Goal: Check status

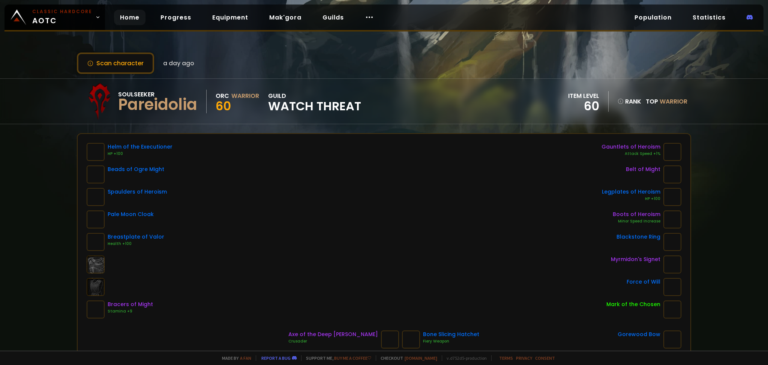
click at [127, 21] on link "Home" at bounding box center [129, 17] width 31 height 15
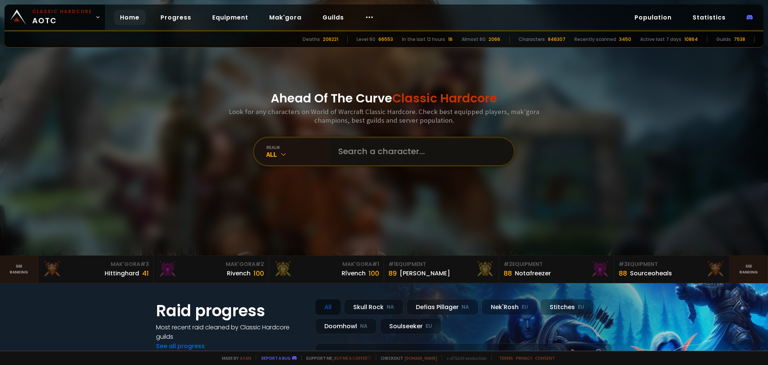
click at [394, 157] on input "text" at bounding box center [419, 151] width 171 height 27
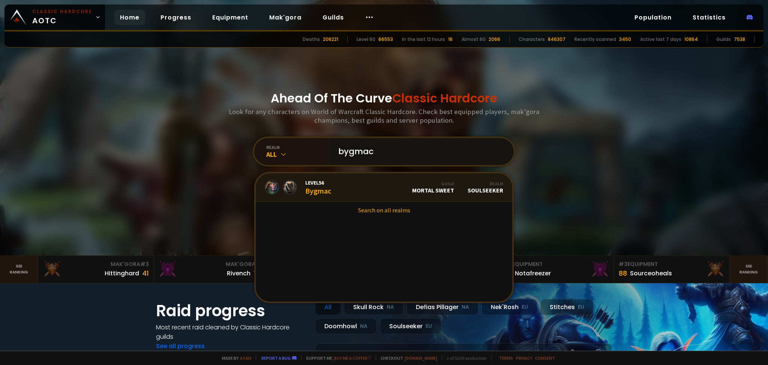
type input "bygmac"
click at [379, 190] on link "Level 56 Bygmac Guild Mortal Sweet Realm Soulseeker" at bounding box center [384, 187] width 256 height 28
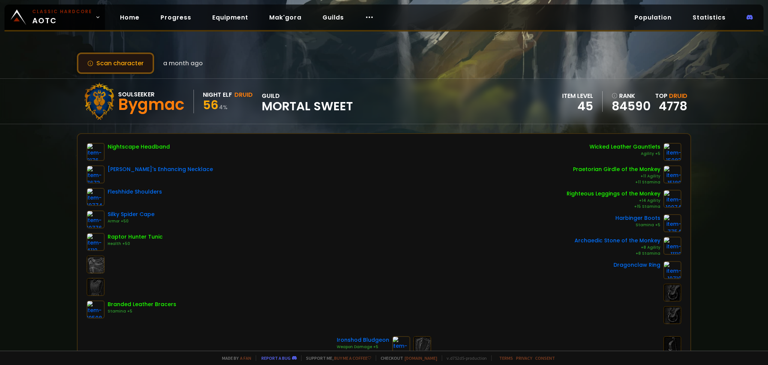
click at [141, 61] on button "Scan character" at bounding box center [115, 62] width 77 height 21
click at [142, 61] on button "Scan character" at bounding box center [115, 62] width 77 height 21
click at [132, 21] on link "Home" at bounding box center [129, 17] width 31 height 15
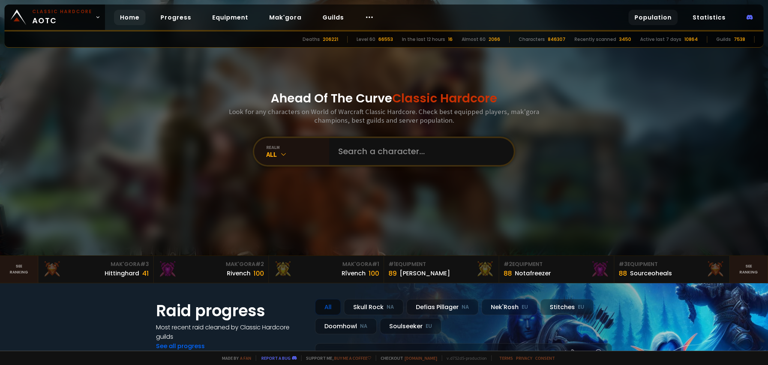
click at [660, 15] on link "Population" at bounding box center [652, 17] width 49 height 15
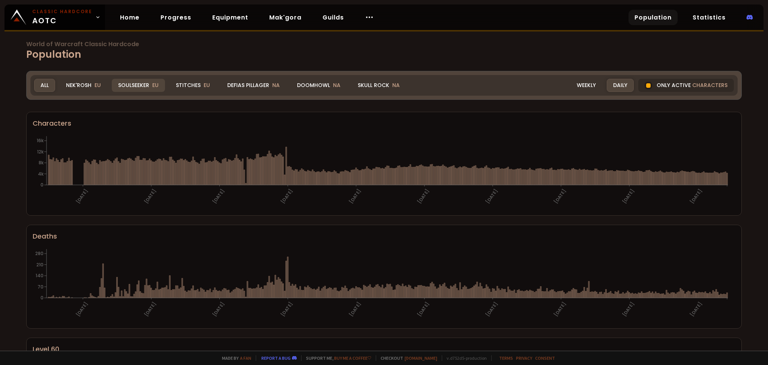
click at [137, 83] on div "Soulseeker EU" at bounding box center [138, 85] width 53 height 13
click at [135, 84] on div "Soulseeker EU" at bounding box center [138, 85] width 53 height 13
click at [148, 83] on div "Soulseeker EU" at bounding box center [138, 85] width 53 height 13
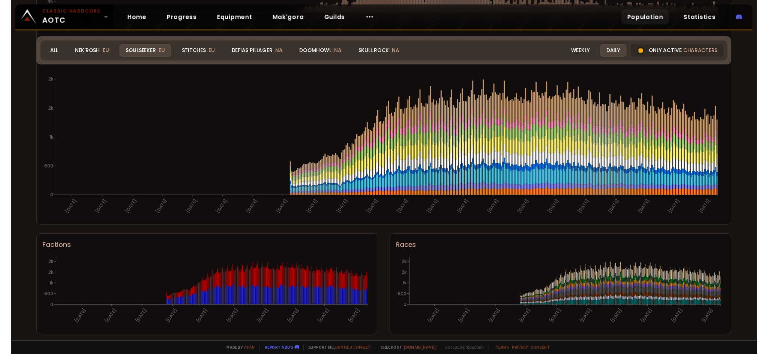
scroll to position [401, 0]
